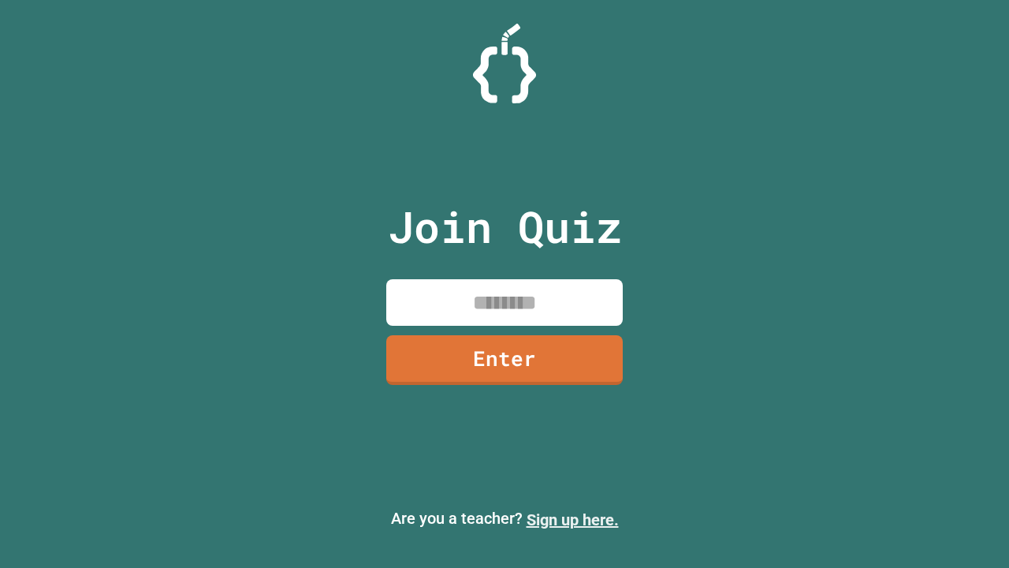
click at [572, 520] on link "Sign up here." at bounding box center [573, 519] width 92 height 19
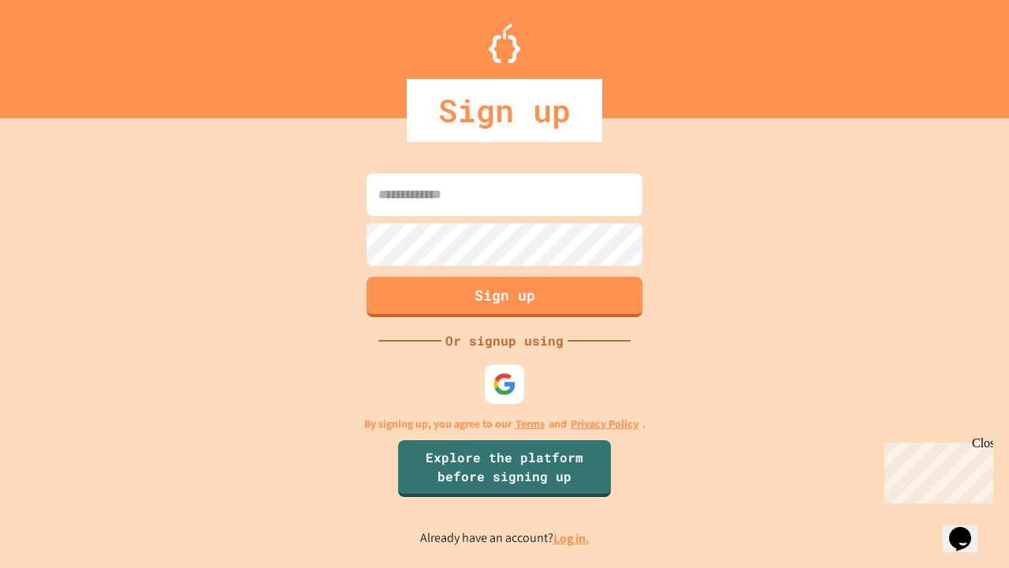
click at [572, 538] on link "Log in." at bounding box center [571, 538] width 36 height 17
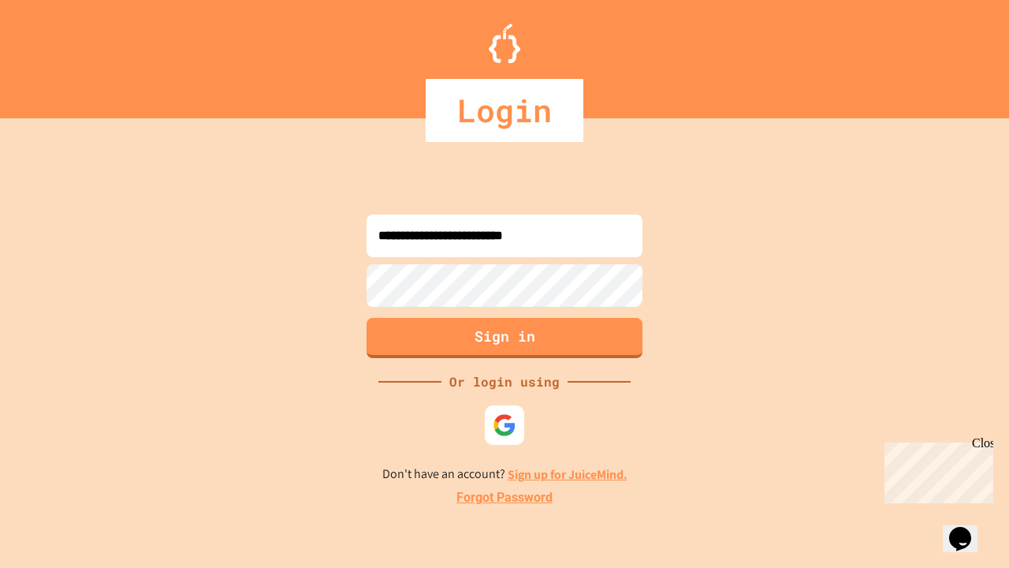
type input "**********"
